Goal: Transaction & Acquisition: Purchase product/service

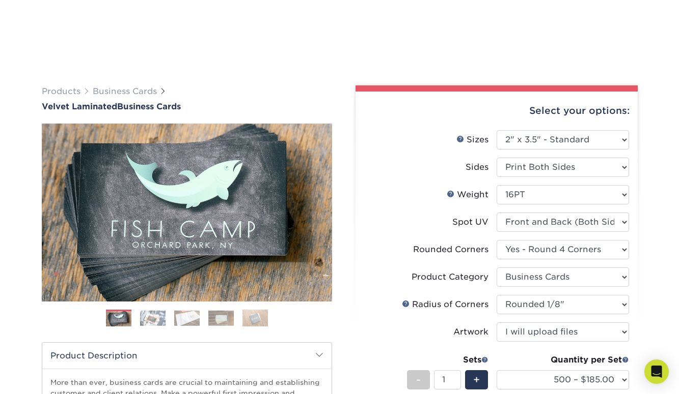
select select "2.00x3.50"
select select "7672df9e-0e0a-464d-8e1f-920c575e4da3"
select select "3b5148f1-0588-4f88-a218-97bcfdce65c1"
select select "589680c7-ee9a-431b-9d12-d7aeb1386a97"
select select "upload"
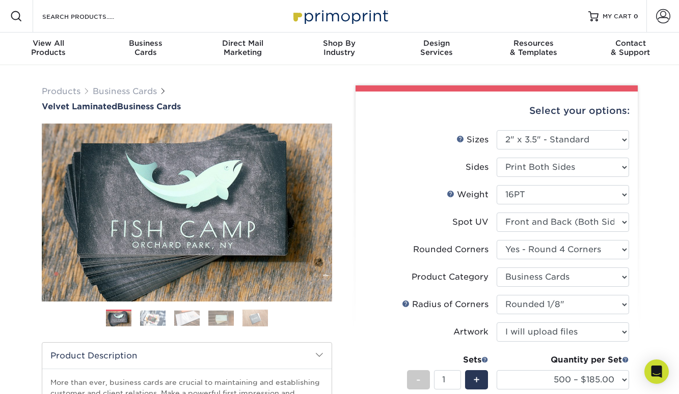
click at [123, 316] on img at bounding box center [118, 318] width 25 height 25
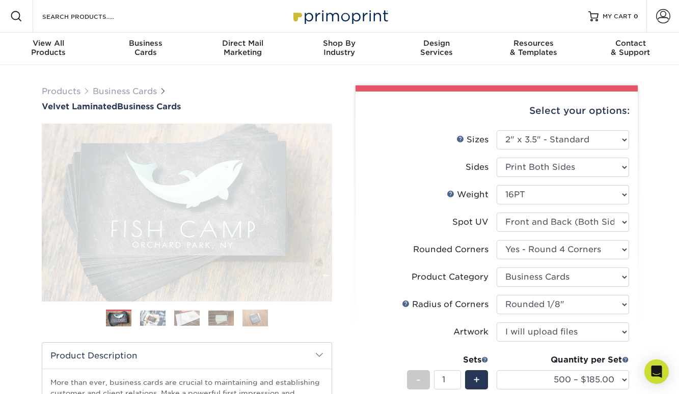
click at [123, 316] on img at bounding box center [118, 318] width 25 height 25
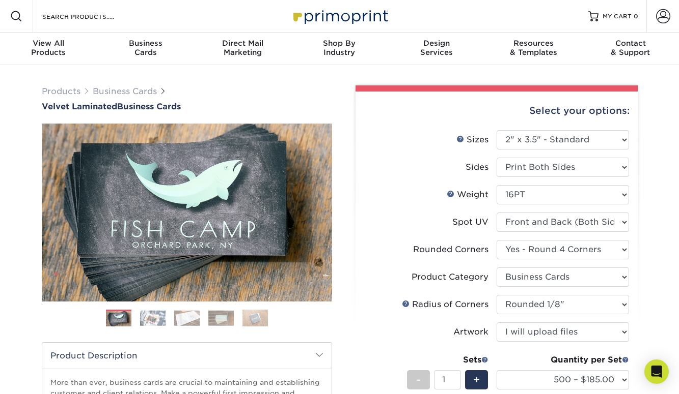
click at [146, 315] on img at bounding box center [152, 319] width 25 height 16
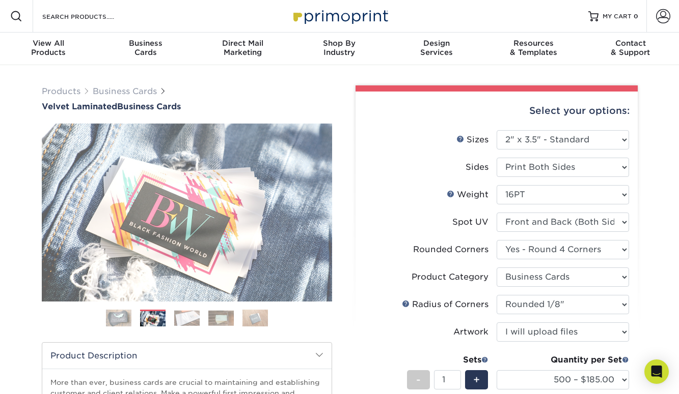
click at [146, 315] on img at bounding box center [152, 320] width 25 height 16
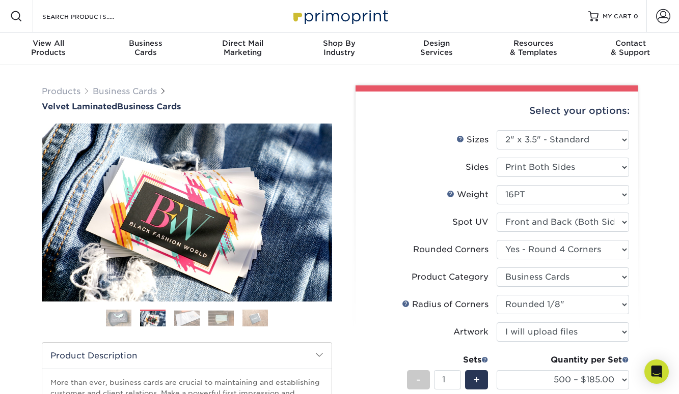
click at [189, 318] on img at bounding box center [186, 319] width 25 height 16
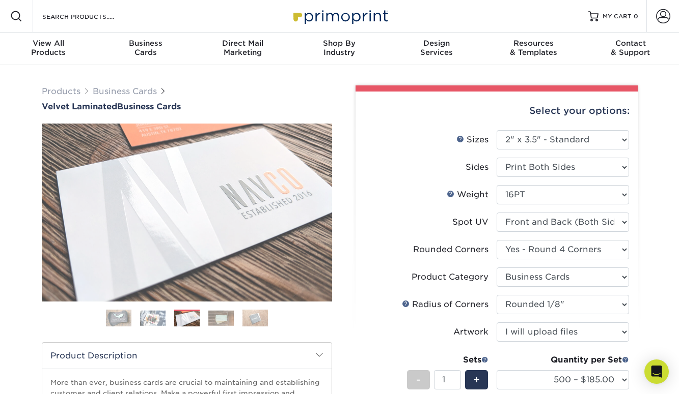
click at [189, 318] on img at bounding box center [186, 320] width 25 height 16
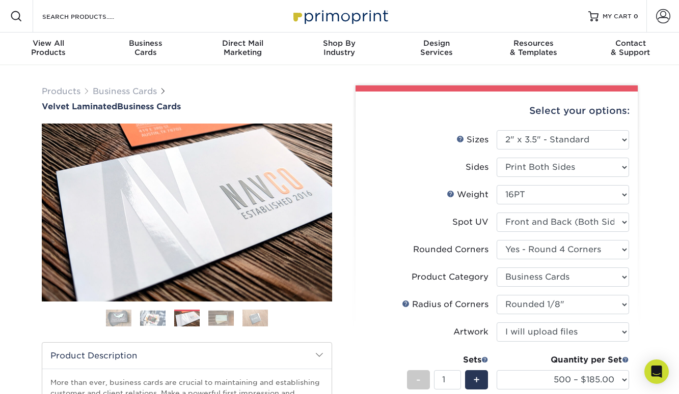
click at [221, 318] on img at bounding box center [220, 319] width 25 height 16
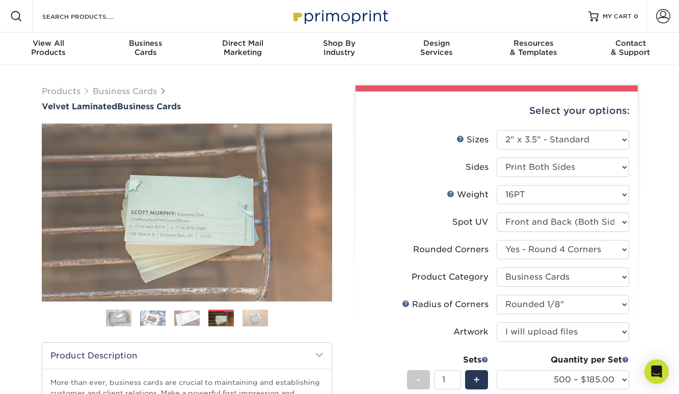
click at [221, 318] on img at bounding box center [220, 320] width 25 height 16
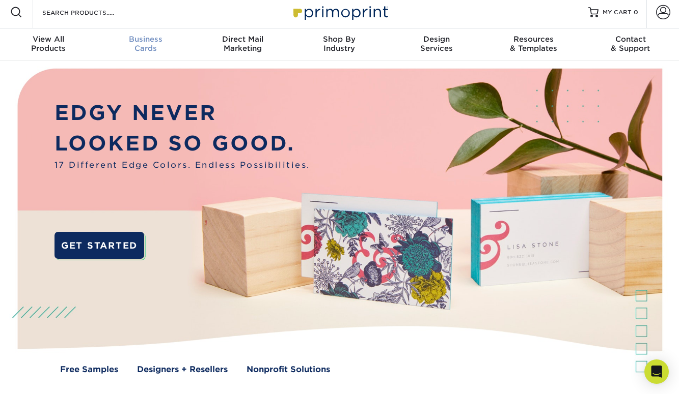
click at [137, 44] on div "Business Cards" at bounding box center [145, 44] width 97 height 18
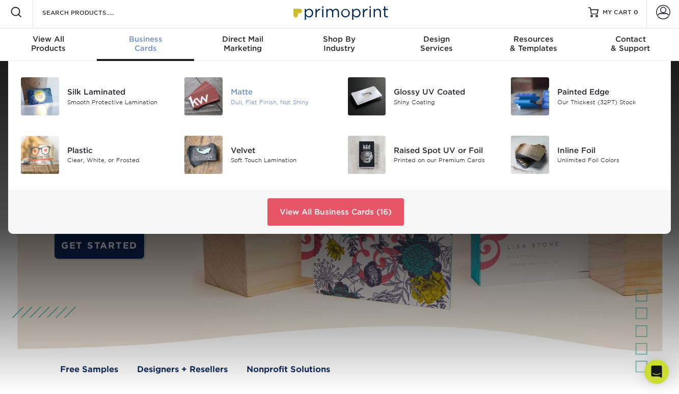
click at [208, 94] on img at bounding box center [203, 96] width 38 height 38
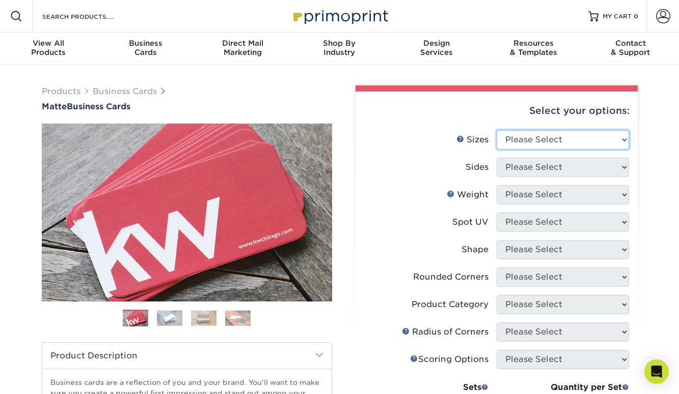
select select "2.00x3.50"
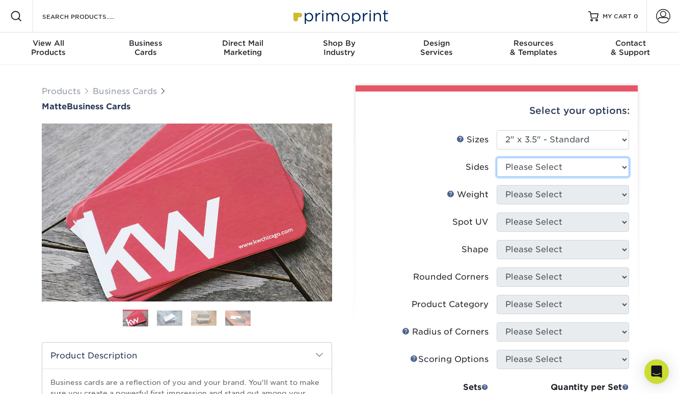
select select "13abbda7-1d64-4f25-8bb2-c179b224825d"
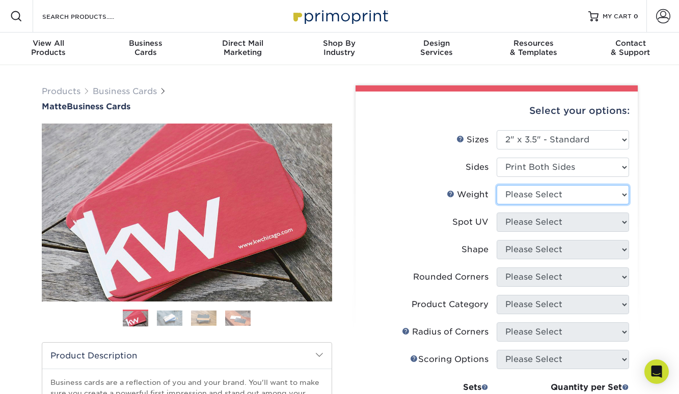
select select "16PT"
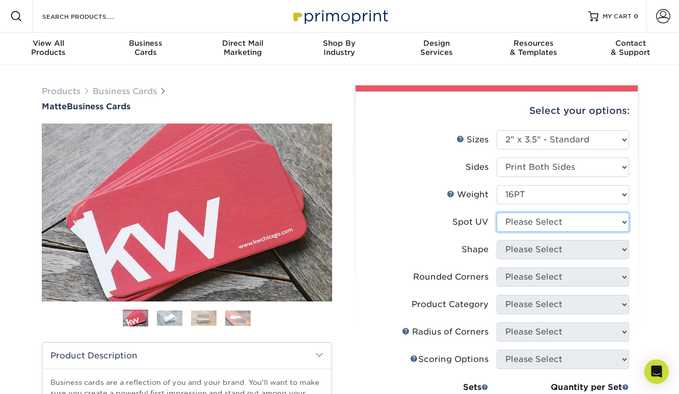
select select "0"
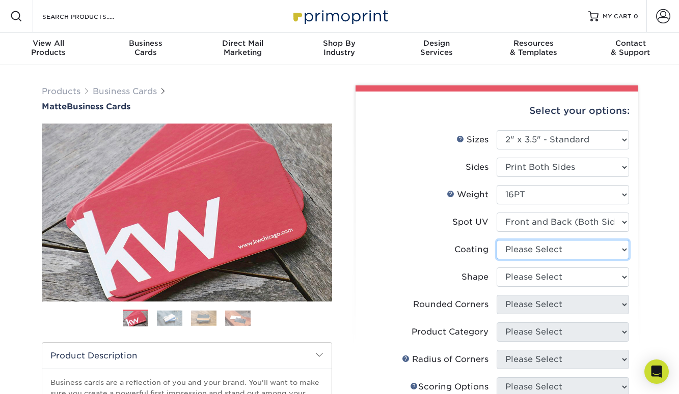
select select "121bb7b5-3b4d-429f-bd8d-bbf80e953313"
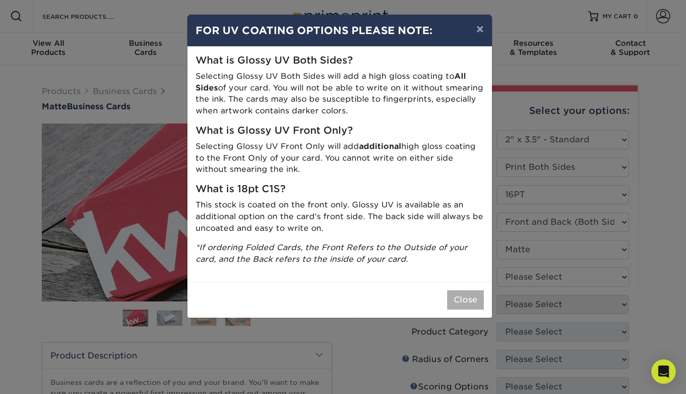
click at [464, 291] on button "Close" at bounding box center [465, 300] width 37 height 19
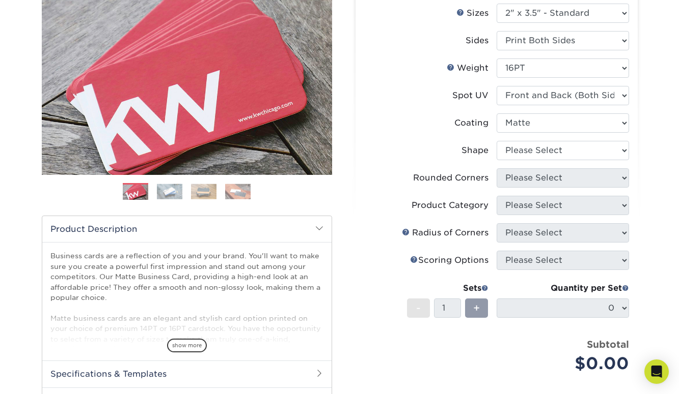
scroll to position [116, 0]
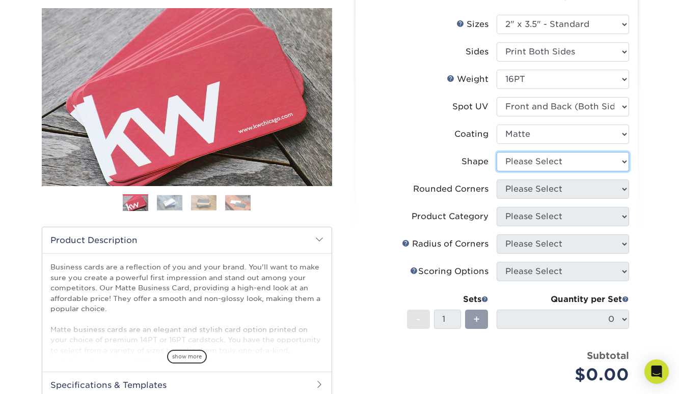
select select "standard"
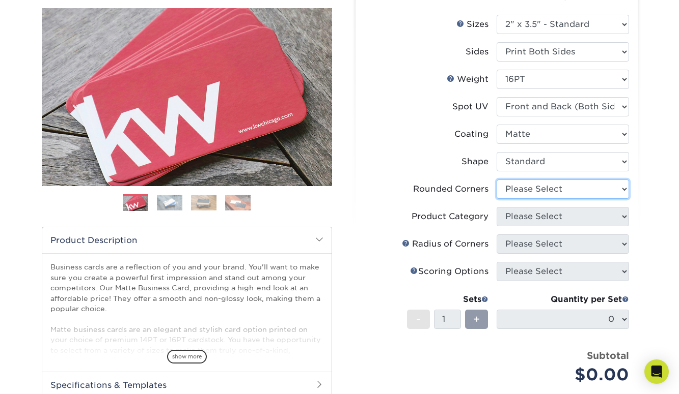
select select "7672df9e-0e0a-464d-8e1f-920c575e4da3"
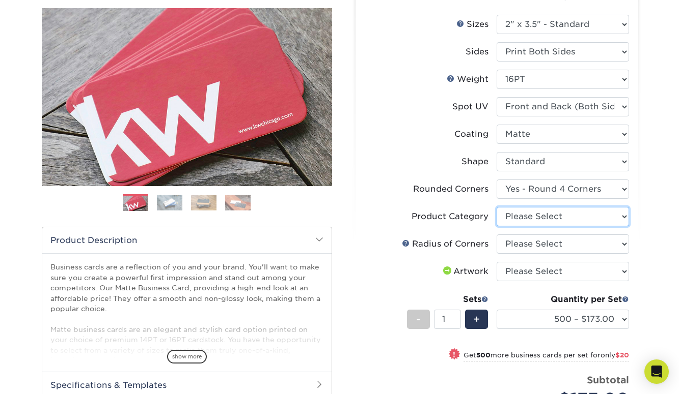
select select "3b5148f1-0588-4f88-a218-97bcfdce65c1"
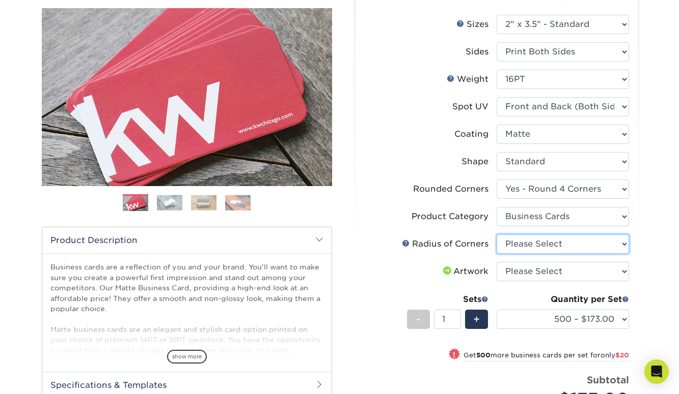
select select "589680c7-ee9a-431b-9d12-d7aeb1386a97"
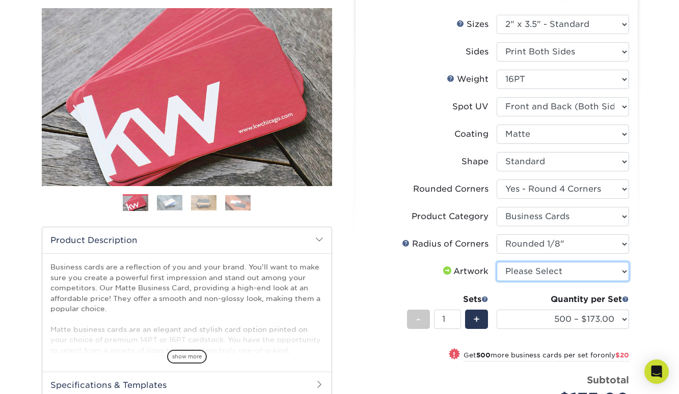
select select "upload"
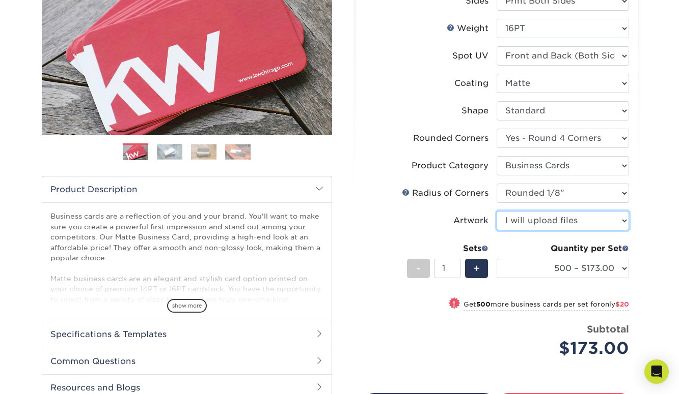
scroll to position [87, 0]
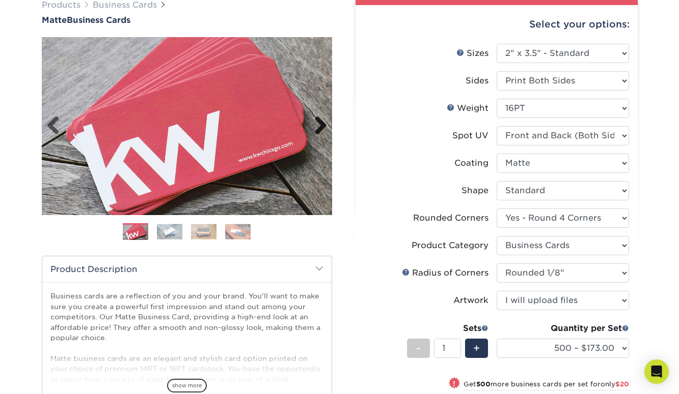
click at [321, 125] on link "Next" at bounding box center [316, 126] width 20 height 20
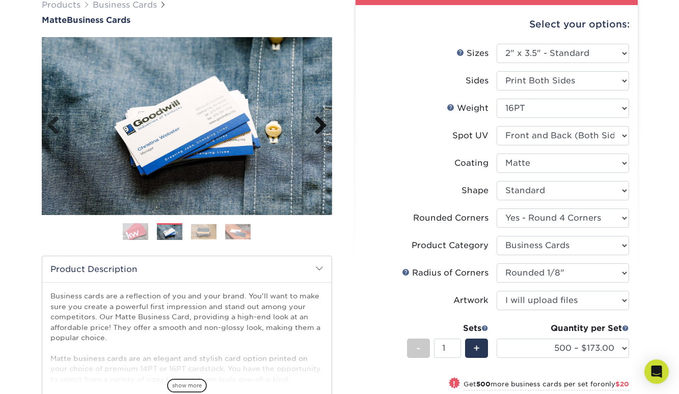
click at [321, 125] on link "Next" at bounding box center [316, 126] width 20 height 20
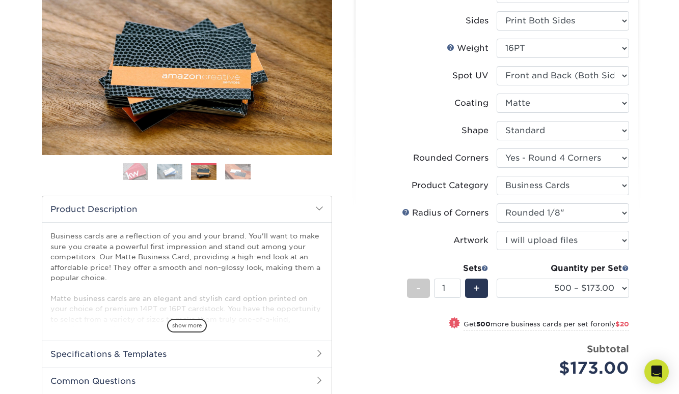
scroll to position [205, 0]
